Goal: Find specific page/section: Find specific page/section

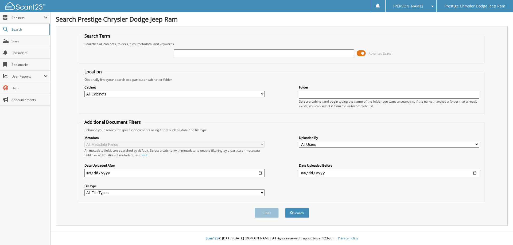
click at [359, 53] on span at bounding box center [360, 53] width 9 height 8
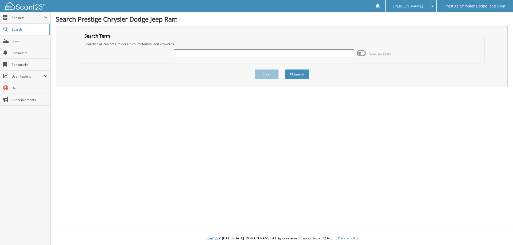
click at [230, 53] on input "text" at bounding box center [264, 53] width 180 height 8
paste input "42883B"
type input "42883B"
click at [302, 75] on button "Search" at bounding box center [297, 74] width 24 height 10
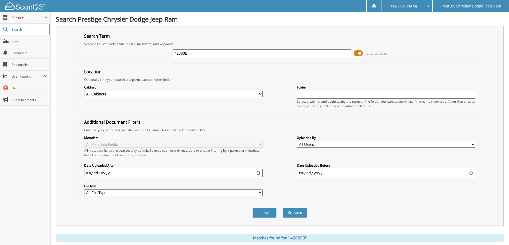
click at [362, 54] on span at bounding box center [357, 53] width 9 height 8
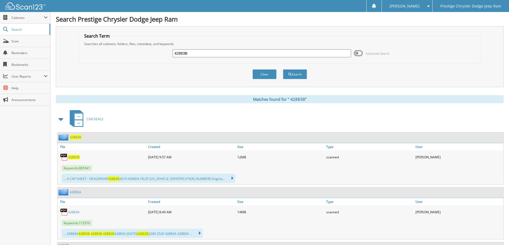
click at [73, 158] on span "4 2 8 8 3 B" at bounding box center [73, 157] width 11 height 5
